Goal: Transaction & Acquisition: Purchase product/service

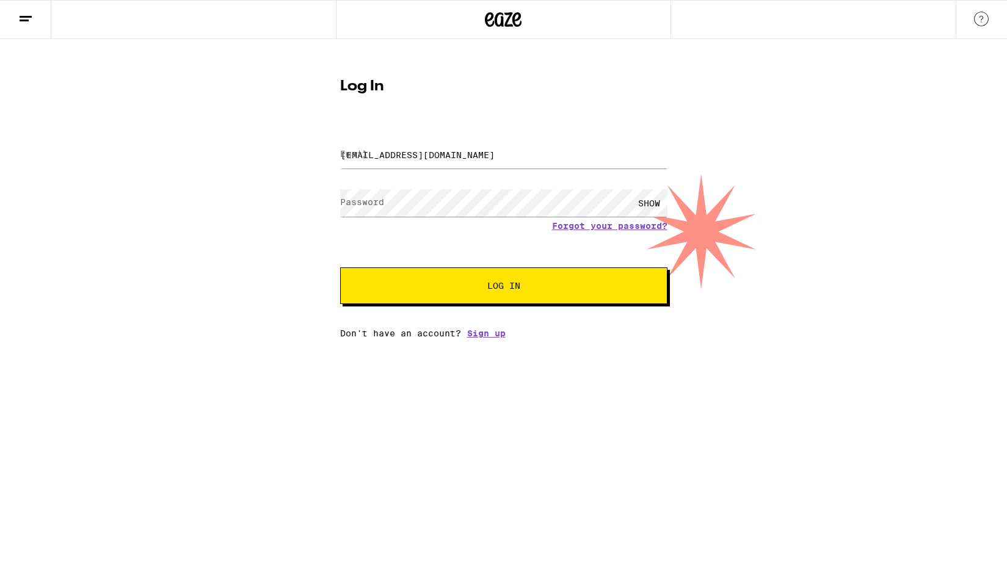
click at [511, 280] on button "Log In" at bounding box center [503, 286] width 327 height 37
click at [514, 159] on input "[EMAIL_ADDRESS][DOMAIN_NAME]" at bounding box center [503, 154] width 327 height 27
click at [654, 198] on div "SHOW" at bounding box center [649, 202] width 37 height 27
click at [387, 155] on input "Email" at bounding box center [503, 154] width 327 height 27
type input "[EMAIL_ADDRESS][DOMAIN_NAME]"
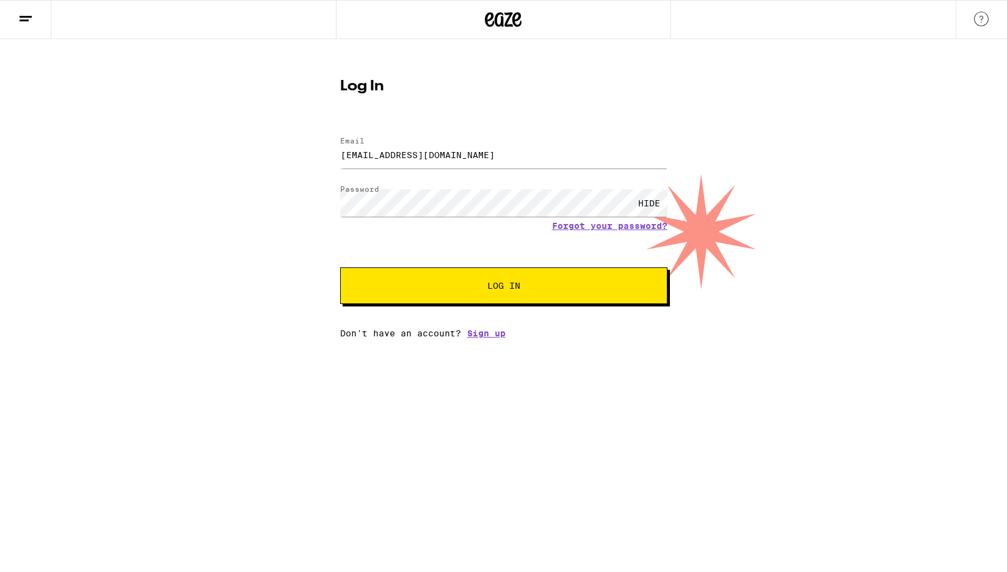
click at [497, 289] on span "Log In" at bounding box center [503, 286] width 33 height 9
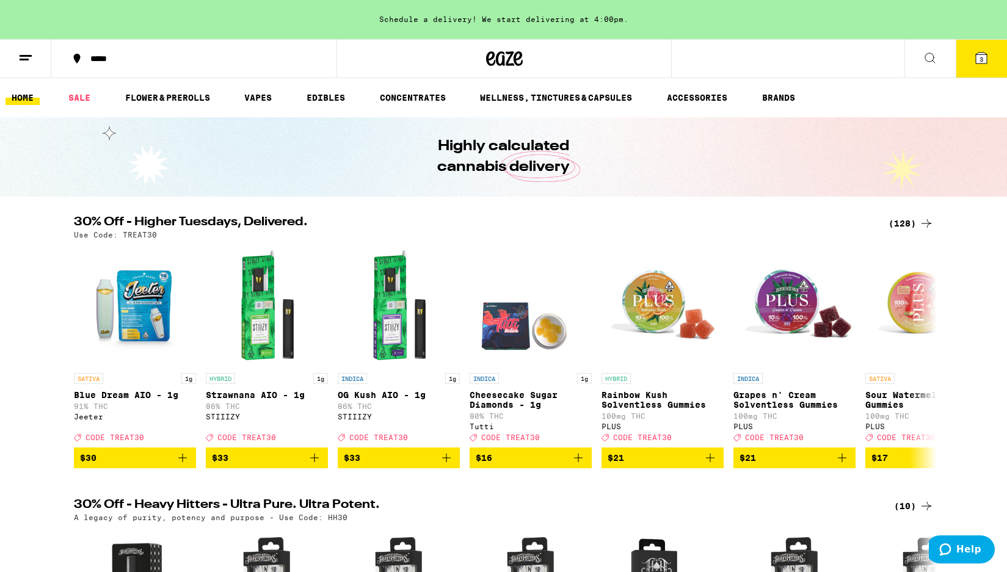
click at [904, 222] on div "(128)" at bounding box center [911, 223] width 45 height 15
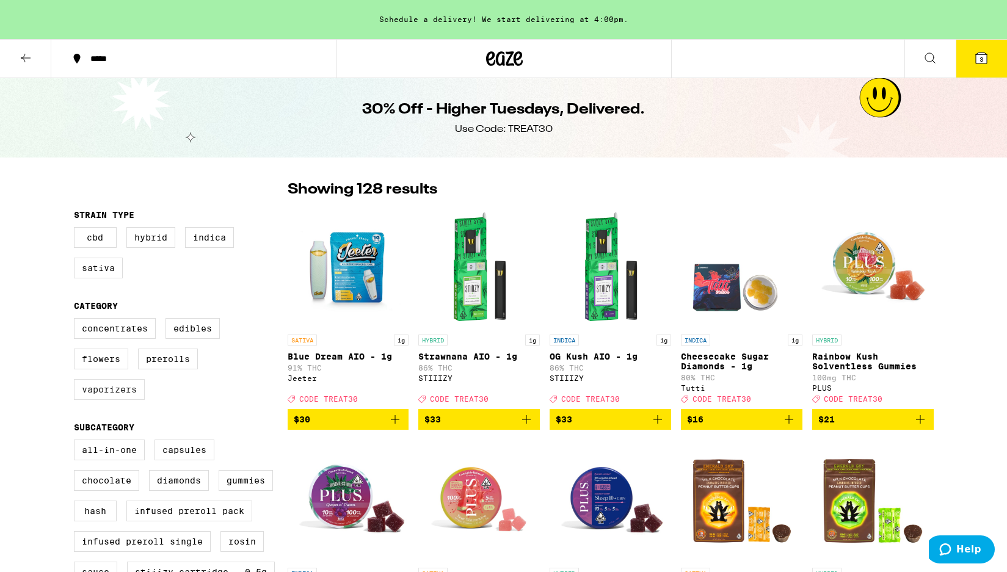
click at [106, 395] on label "Vaporizers" at bounding box center [109, 389] width 71 height 21
click at [77, 321] on input "Vaporizers" at bounding box center [76, 320] width 1 height 1
checkbox input "true"
